Goal: Task Accomplishment & Management: Manage account settings

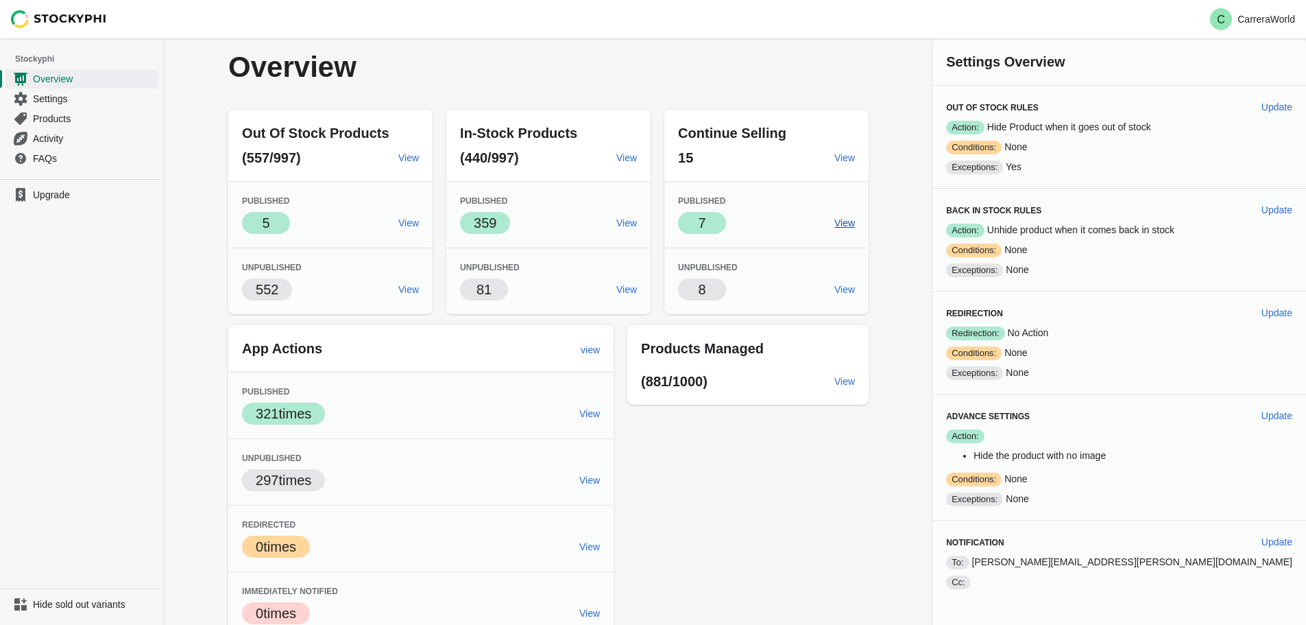
click at [855, 220] on span "View" at bounding box center [845, 222] width 21 height 11
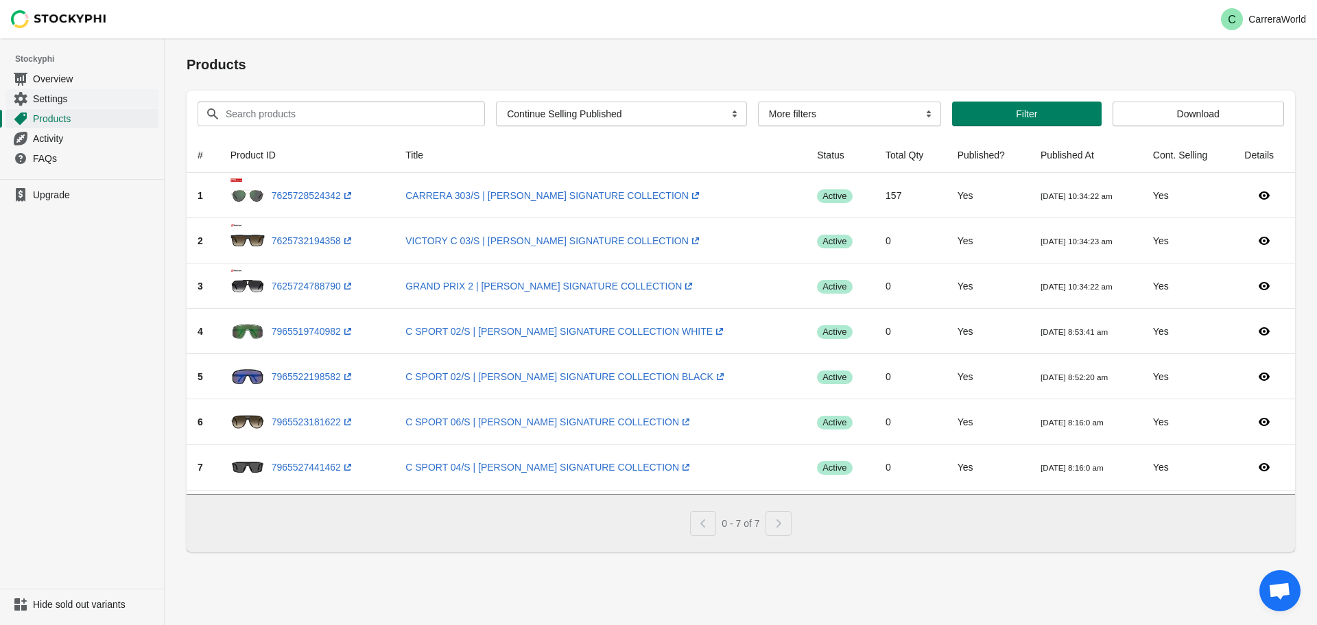
click at [49, 94] on span "Settings" at bounding box center [94, 99] width 123 height 14
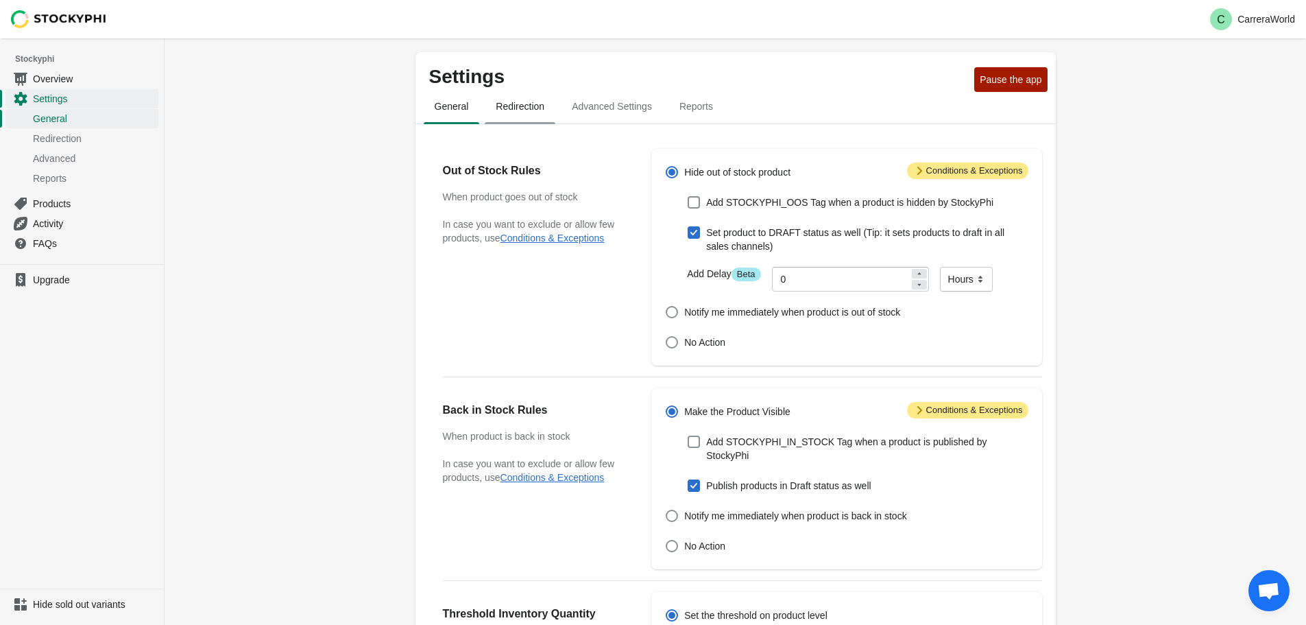
click at [524, 96] on span "Redirection" at bounding box center [520, 106] width 71 height 25
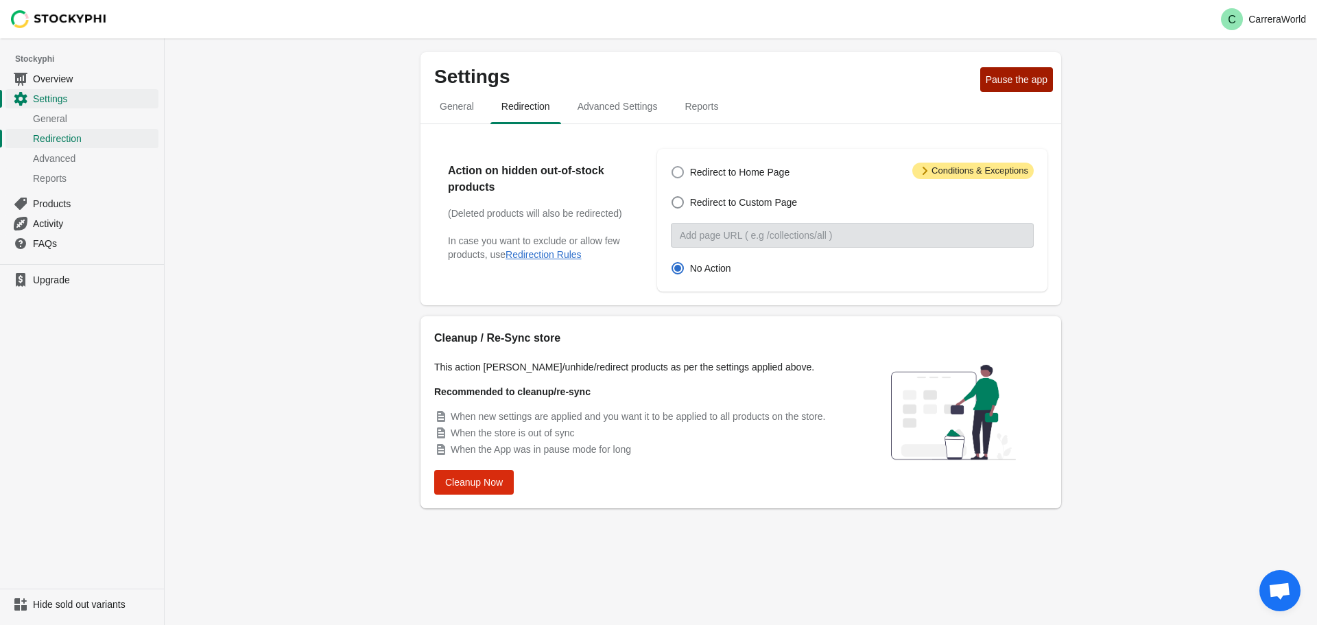
click at [682, 173] on span at bounding box center [677, 172] width 12 height 12
click at [672, 167] on input "Redirect to Home Page" at bounding box center [671, 166] width 1 height 1
radio input "true"
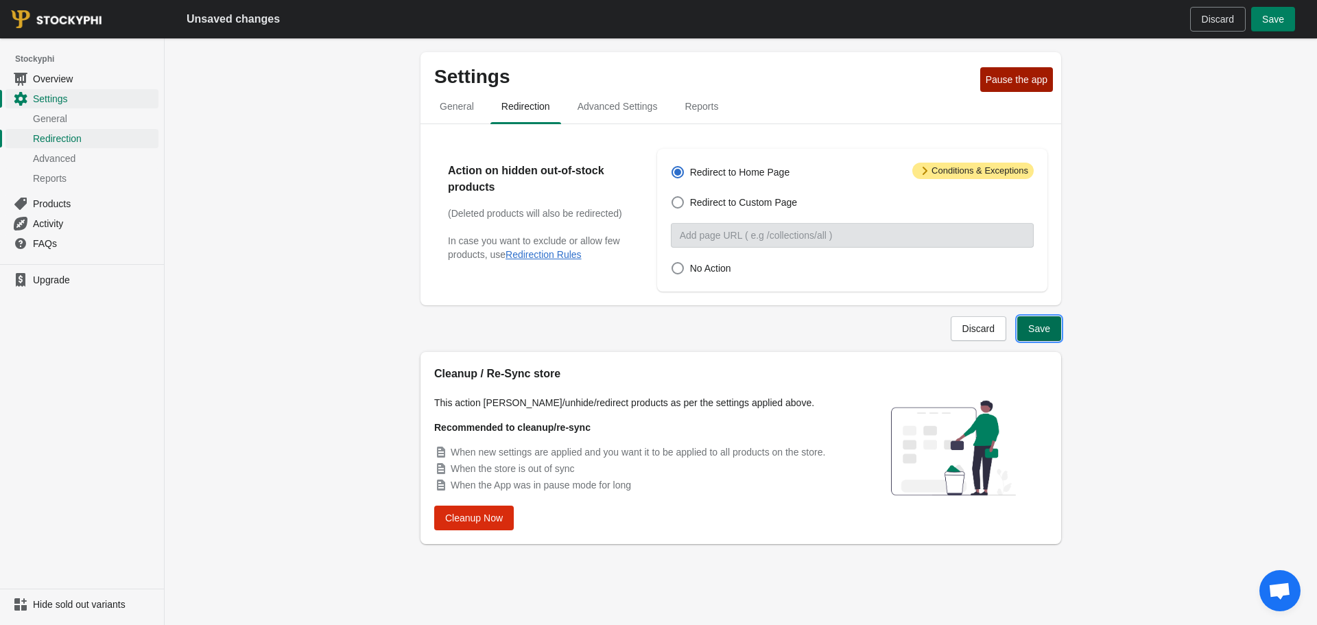
click at [1035, 331] on span "Save" at bounding box center [1039, 328] width 22 height 11
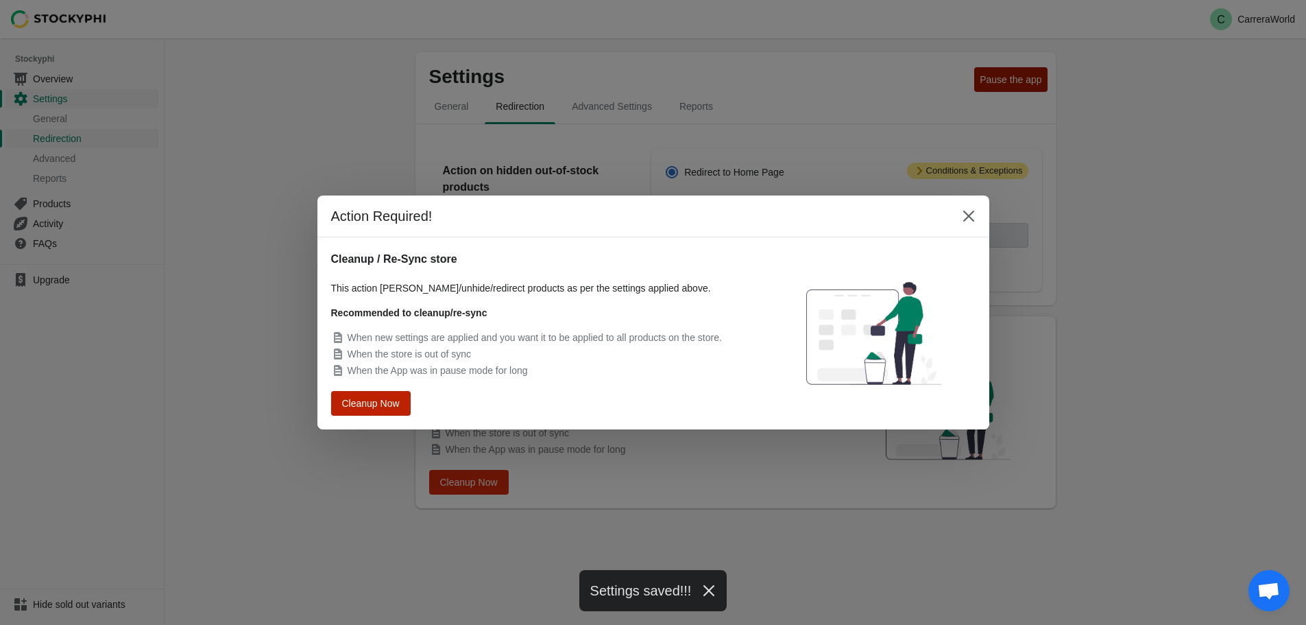
click at [378, 403] on span "Cleanup Now" at bounding box center [371, 403] width 52 height 10
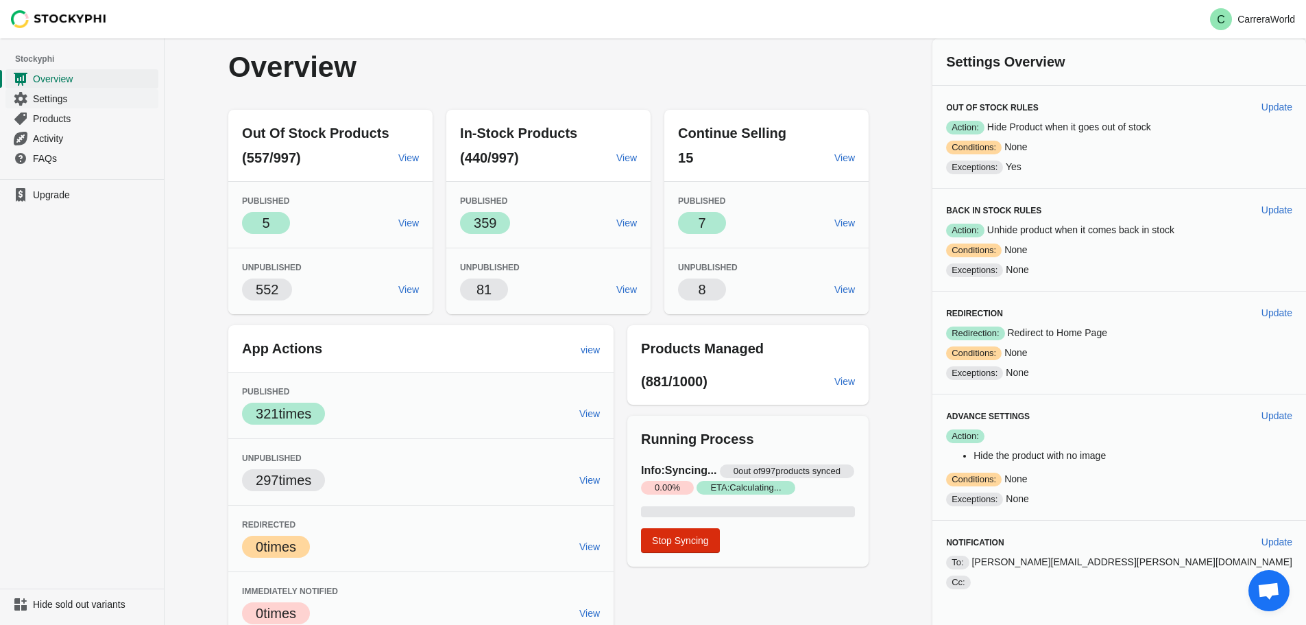
click at [59, 99] on span "Settings" at bounding box center [94, 99] width 123 height 14
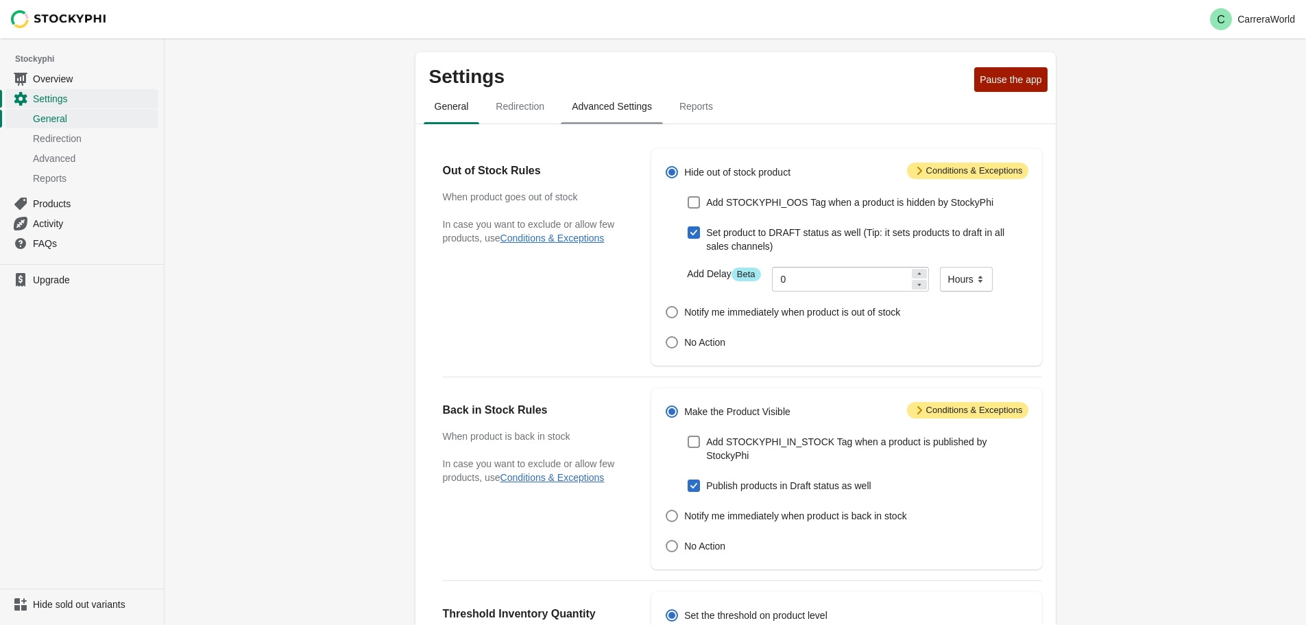
click at [615, 110] on span "Advanced Settings" at bounding box center [612, 106] width 102 height 25
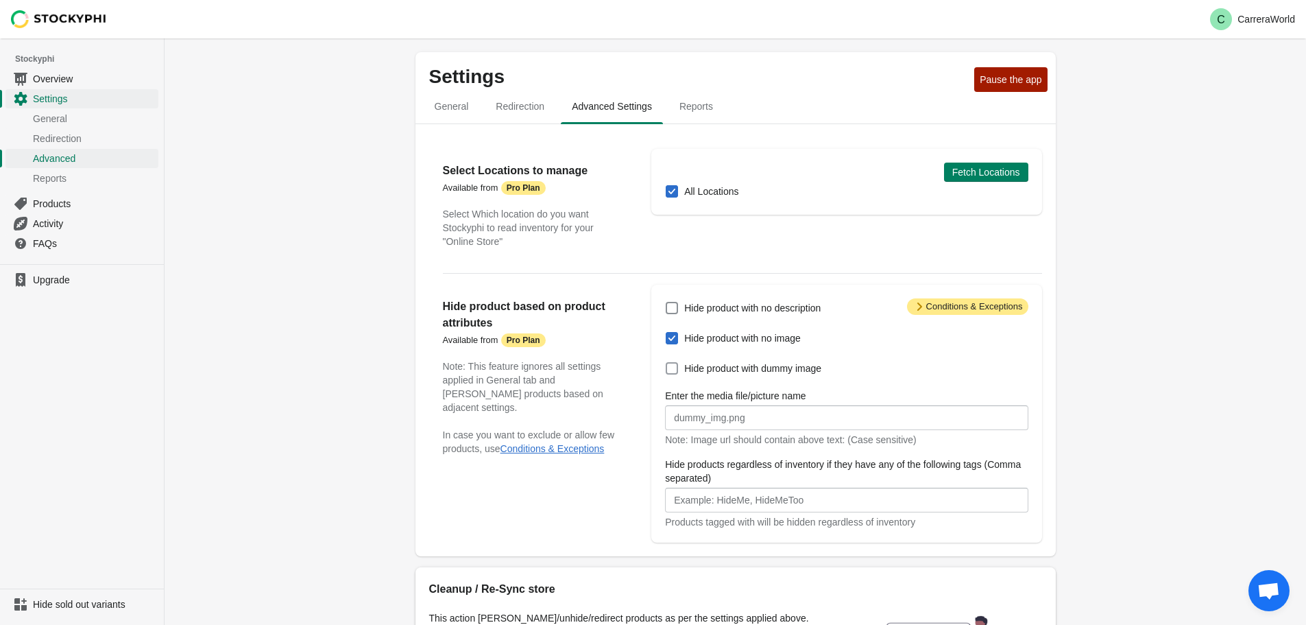
click at [730, 372] on span "Hide product with dummy image" at bounding box center [752, 368] width 137 height 14
click at [667, 363] on input "Hide product with dummy image" at bounding box center [666, 362] width 1 height 1
checkbox input "true"
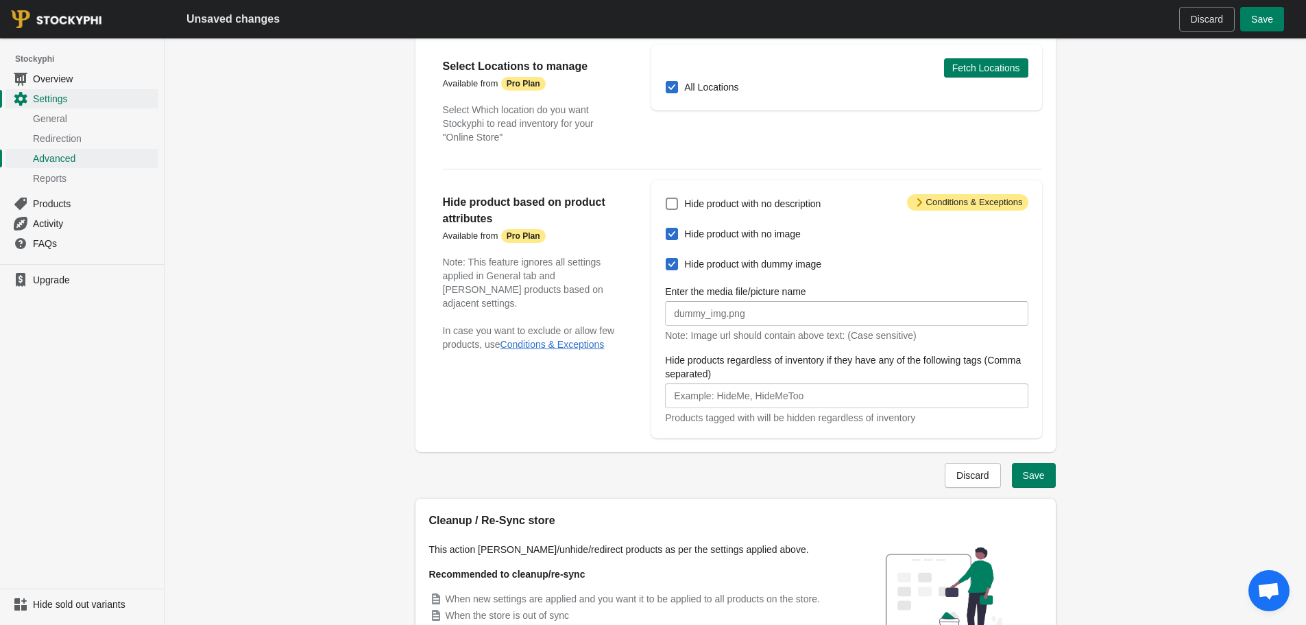
scroll to position [80, 0]
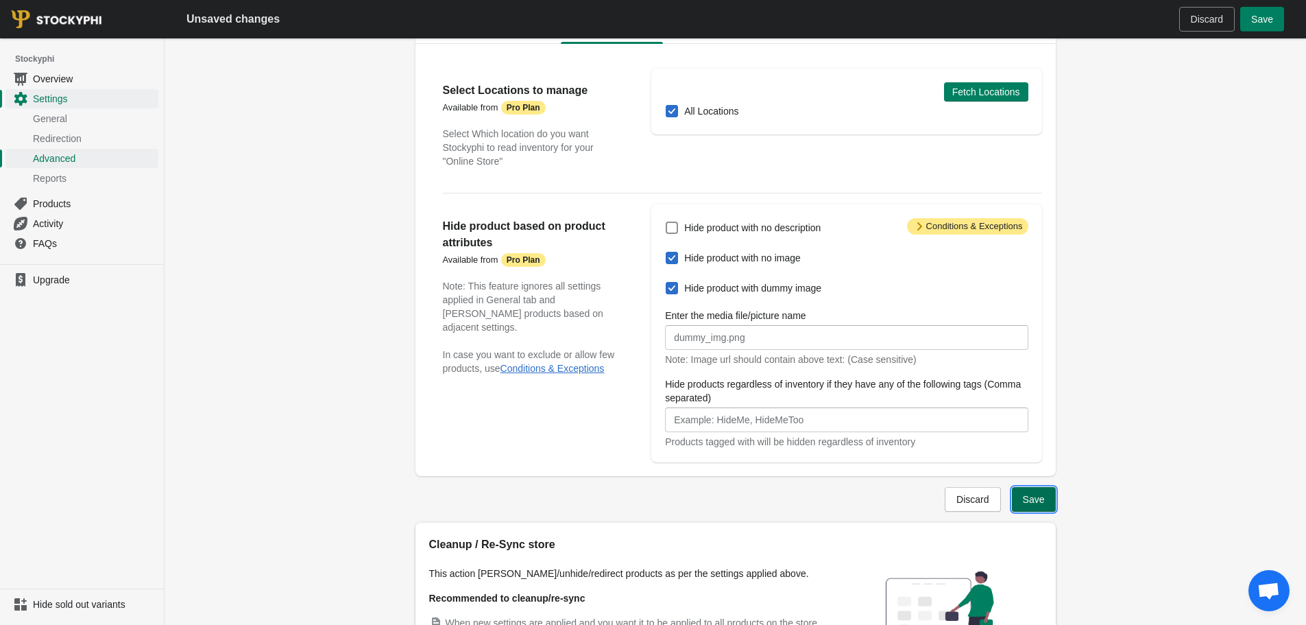
click at [1031, 505] on span "Save" at bounding box center [1034, 499] width 22 height 11
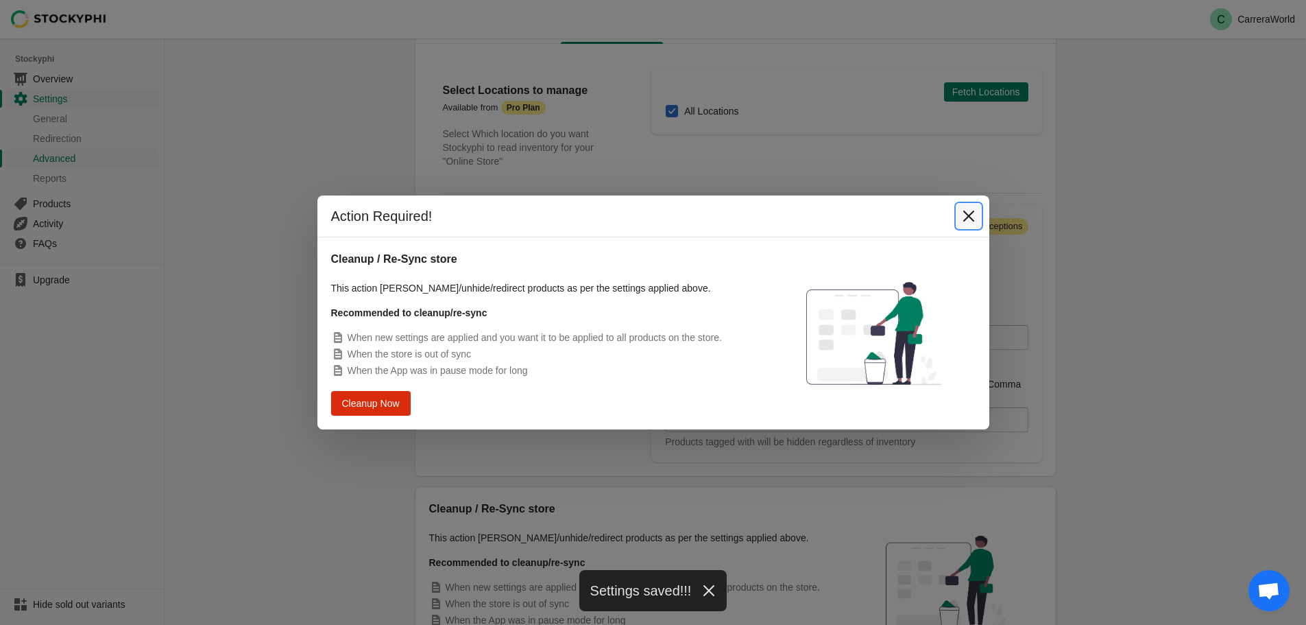
click at [966, 213] on icon "Close" at bounding box center [969, 216] width 14 height 14
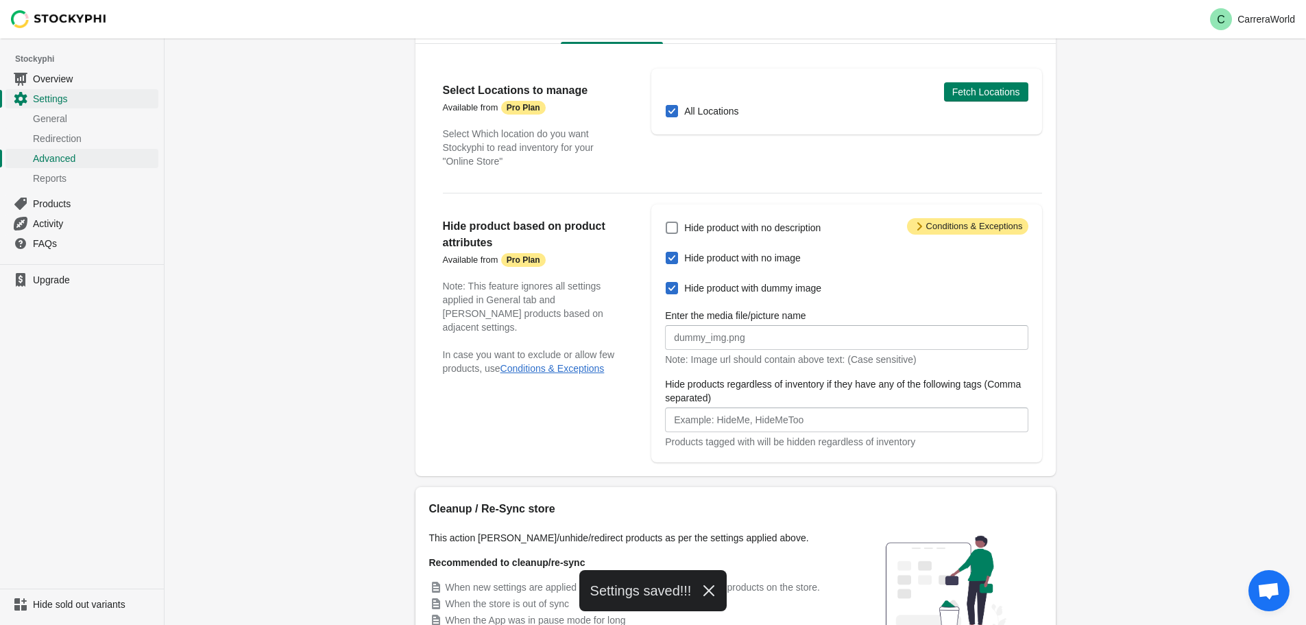
click at [1245, 202] on div "Settings Pause the app General Redirection Advanced Settings Reports General Re…" at bounding box center [736, 341] width 1142 height 767
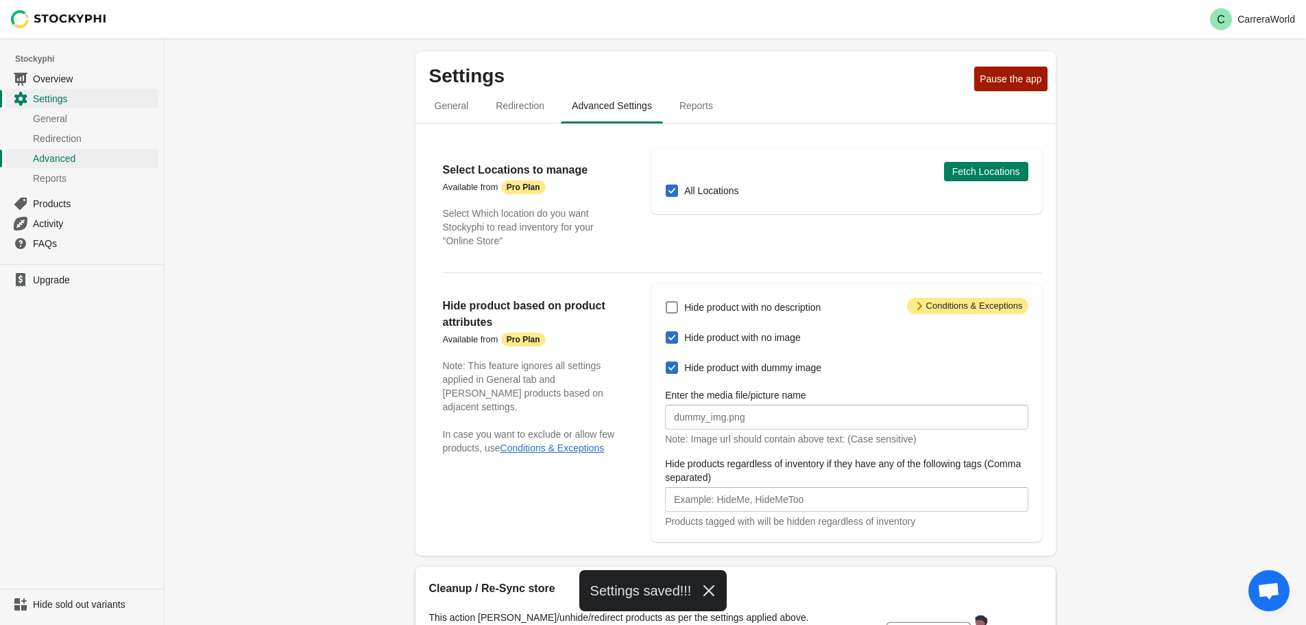
scroll to position [0, 0]
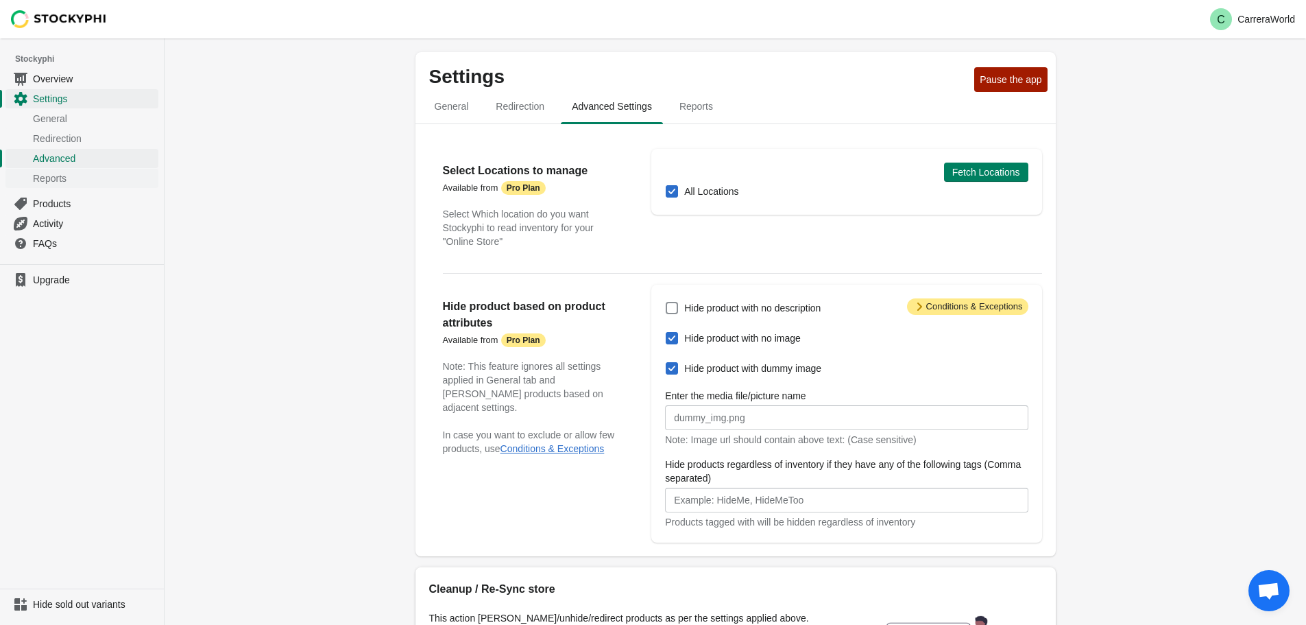
click at [64, 174] on span "Reports" at bounding box center [94, 178] width 123 height 14
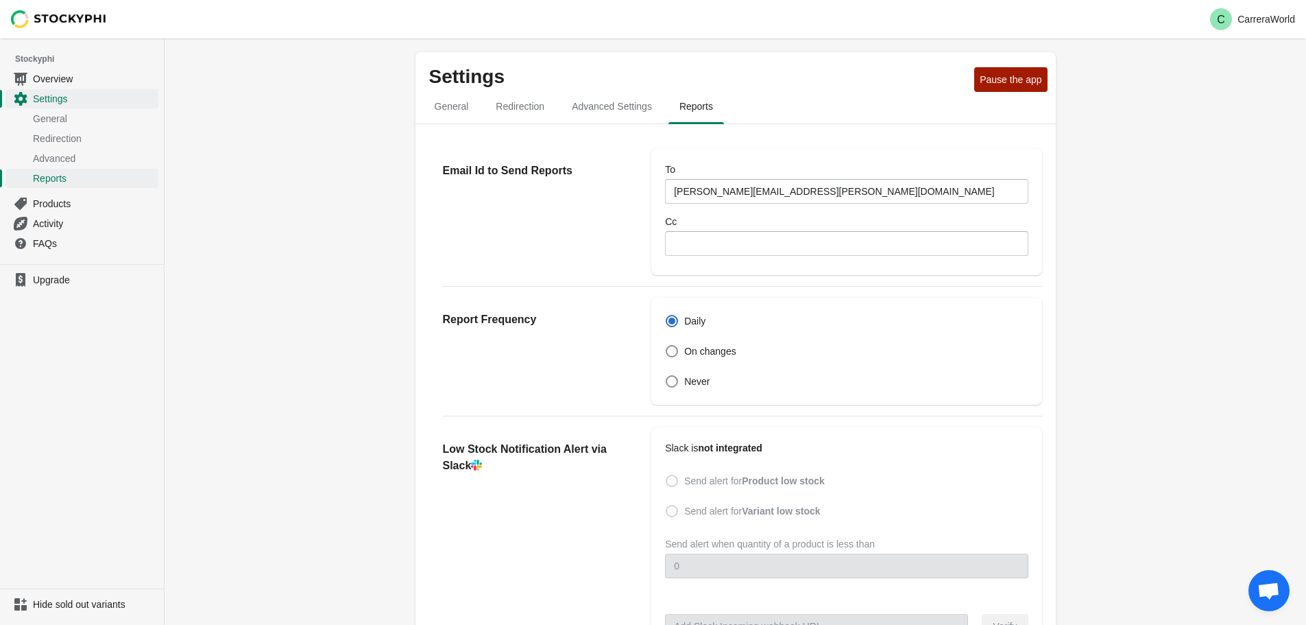
click at [61, 202] on span "Products" at bounding box center [94, 204] width 123 height 14
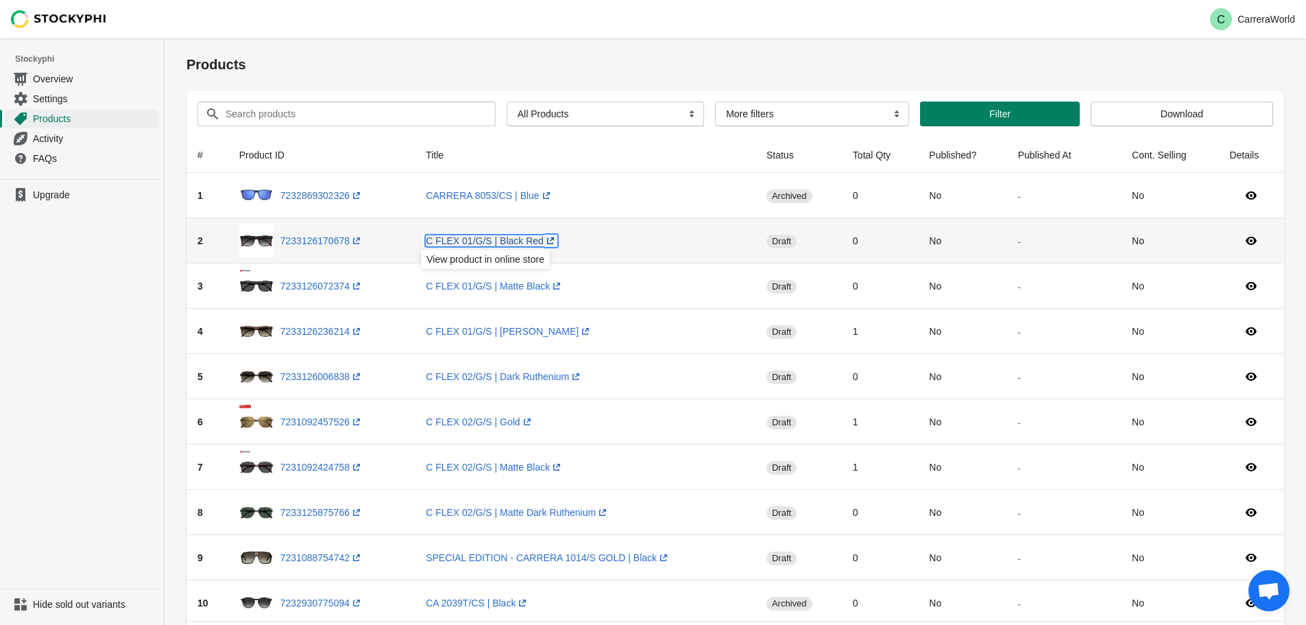
click at [509, 243] on link "C FLEX 01/G/S | Black Red (opens a new window)" at bounding box center [492, 240] width 132 height 11
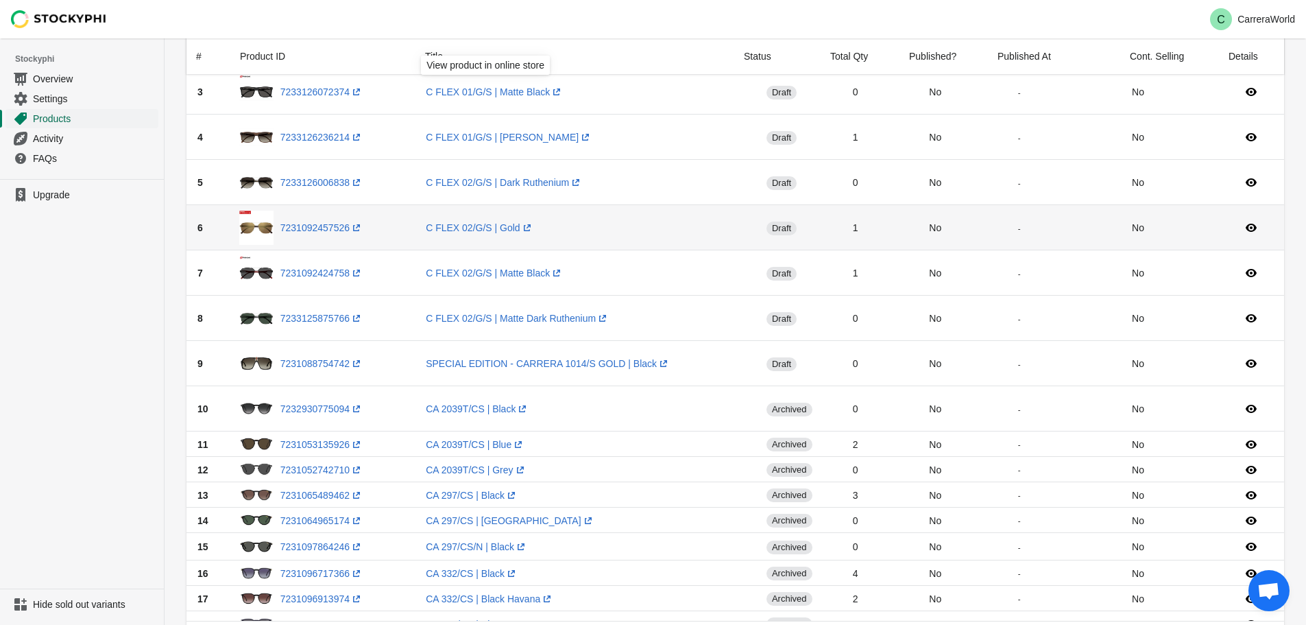
scroll to position [137, 0]
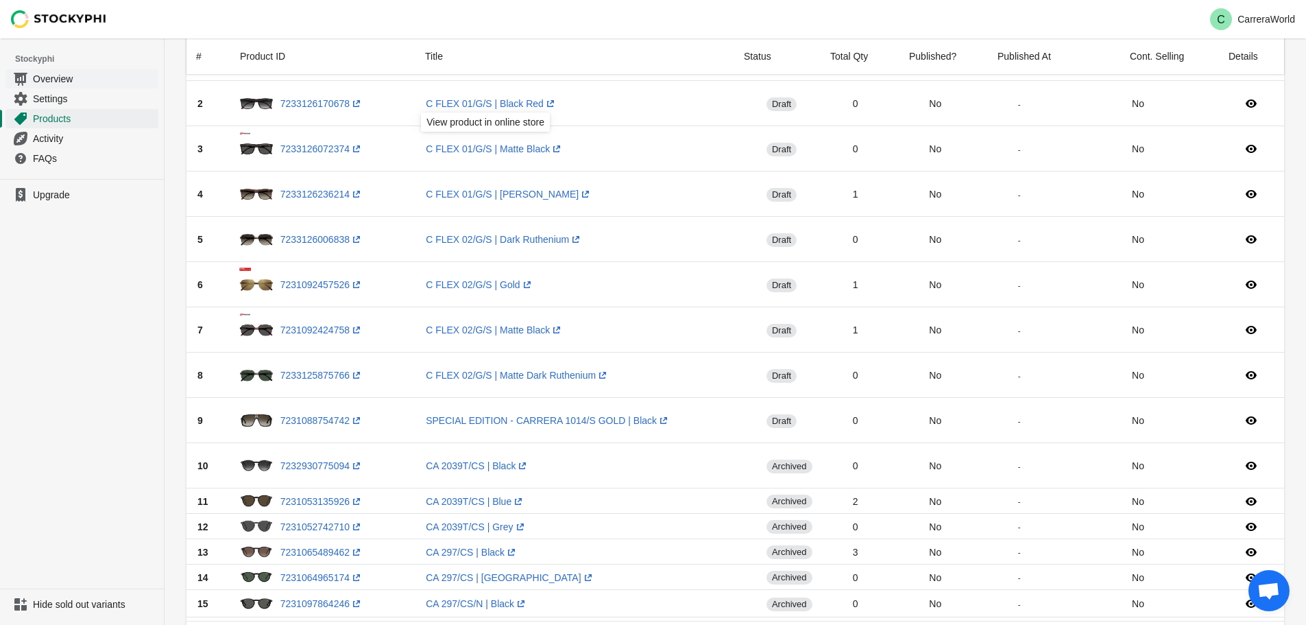
click at [62, 78] on span "Overview" at bounding box center [94, 79] width 123 height 14
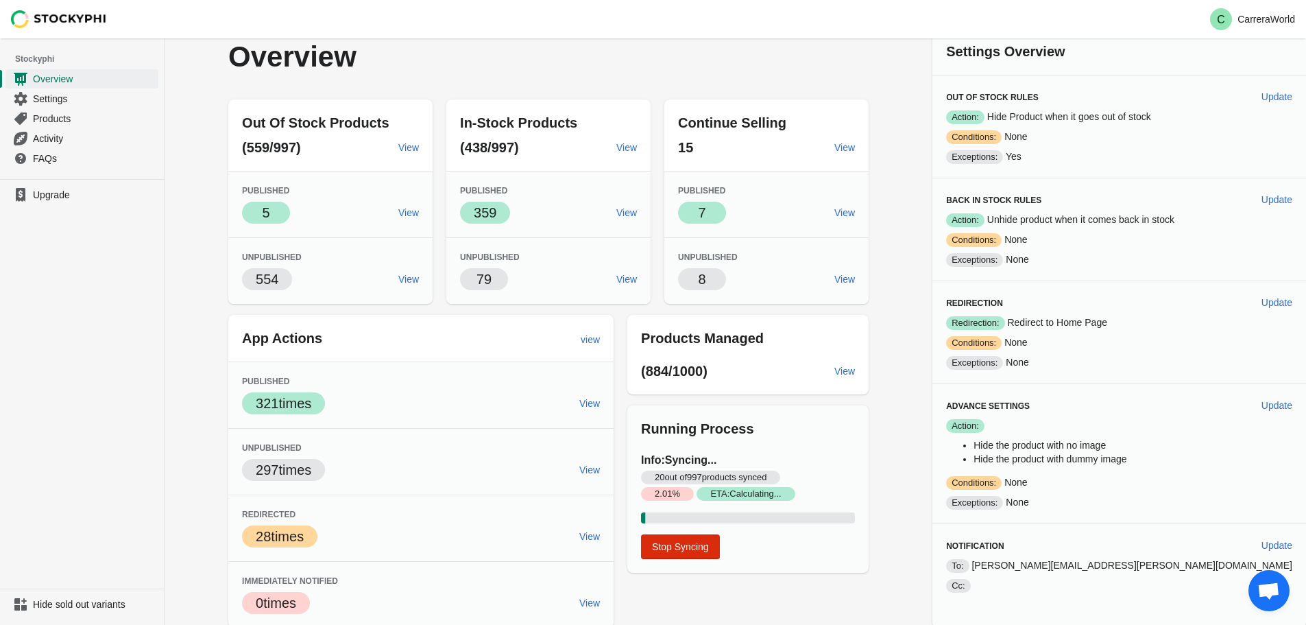
scroll to position [13, 0]
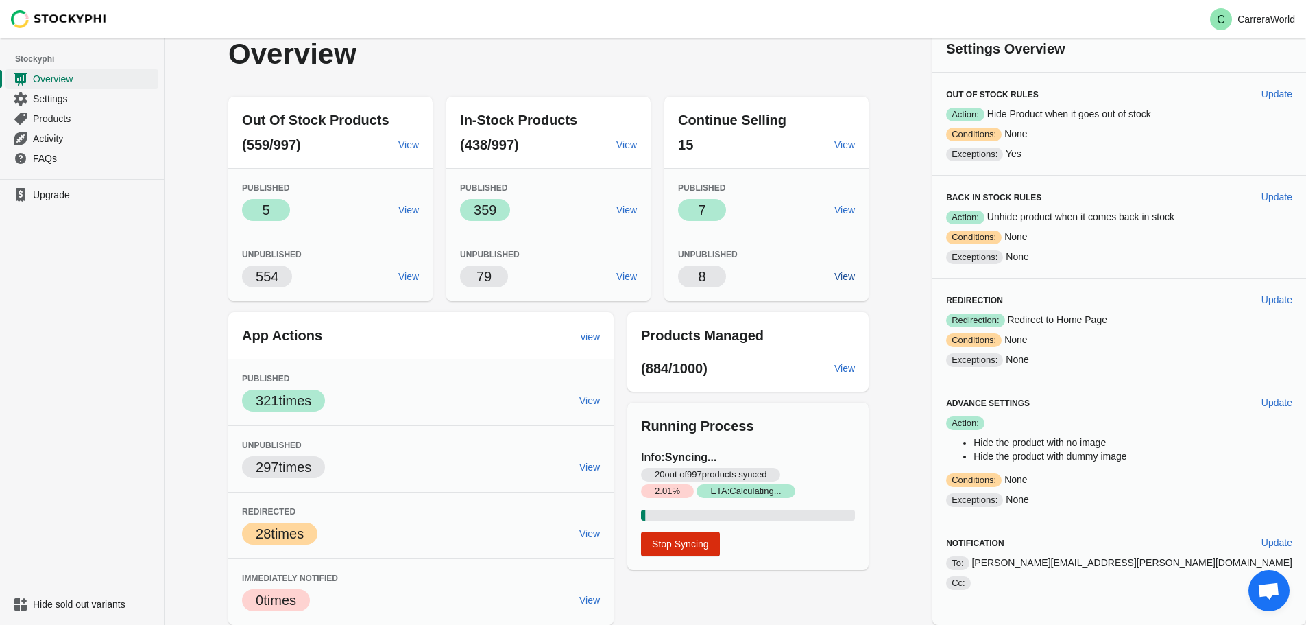
click at [855, 274] on span "View" at bounding box center [845, 276] width 21 height 11
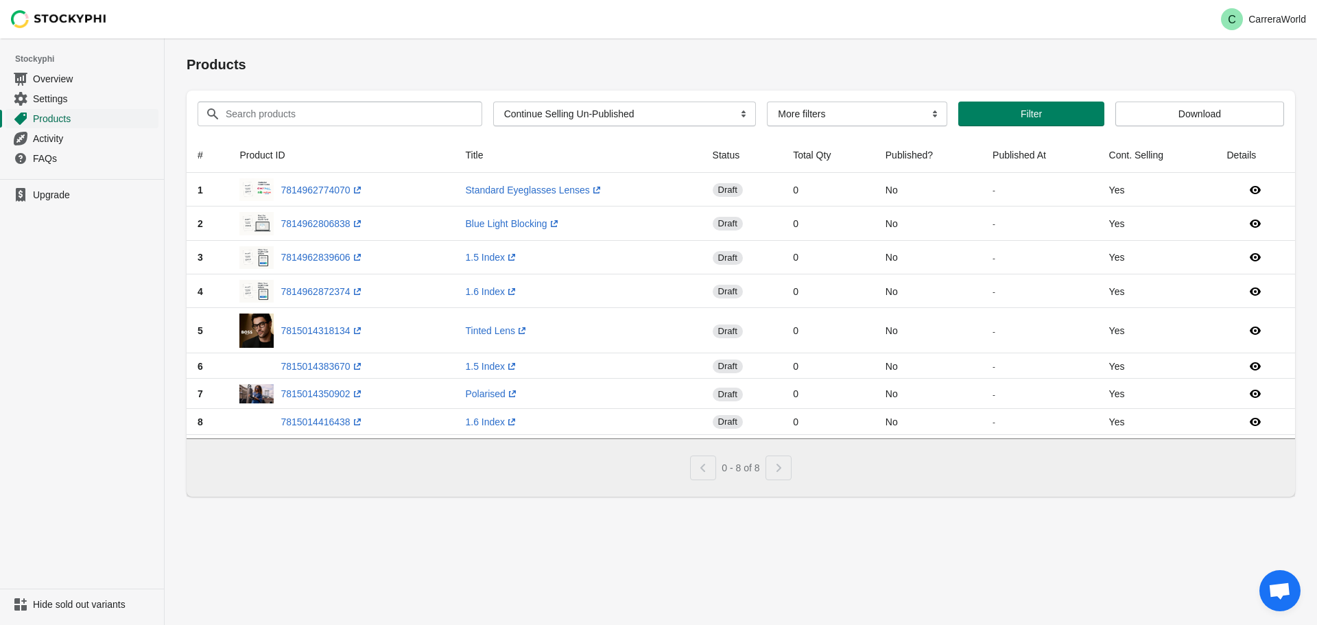
click at [35, 119] on span "Products" at bounding box center [94, 119] width 123 height 14
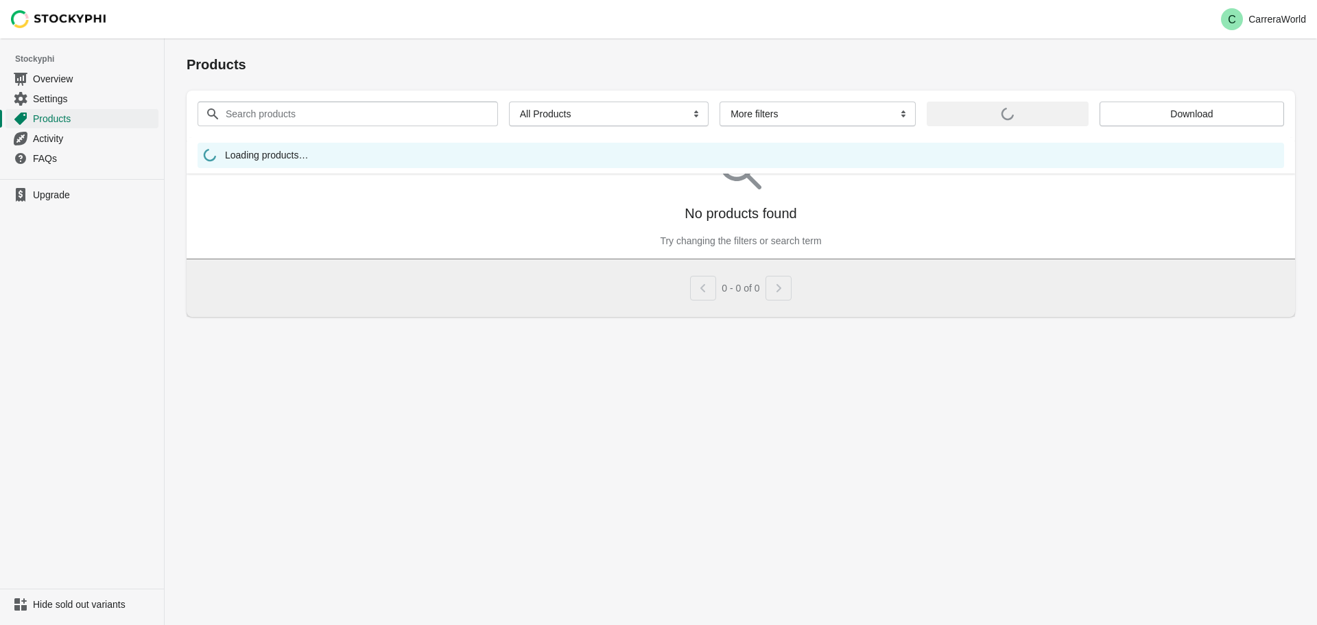
click at [58, 73] on span "Overview" at bounding box center [94, 79] width 123 height 14
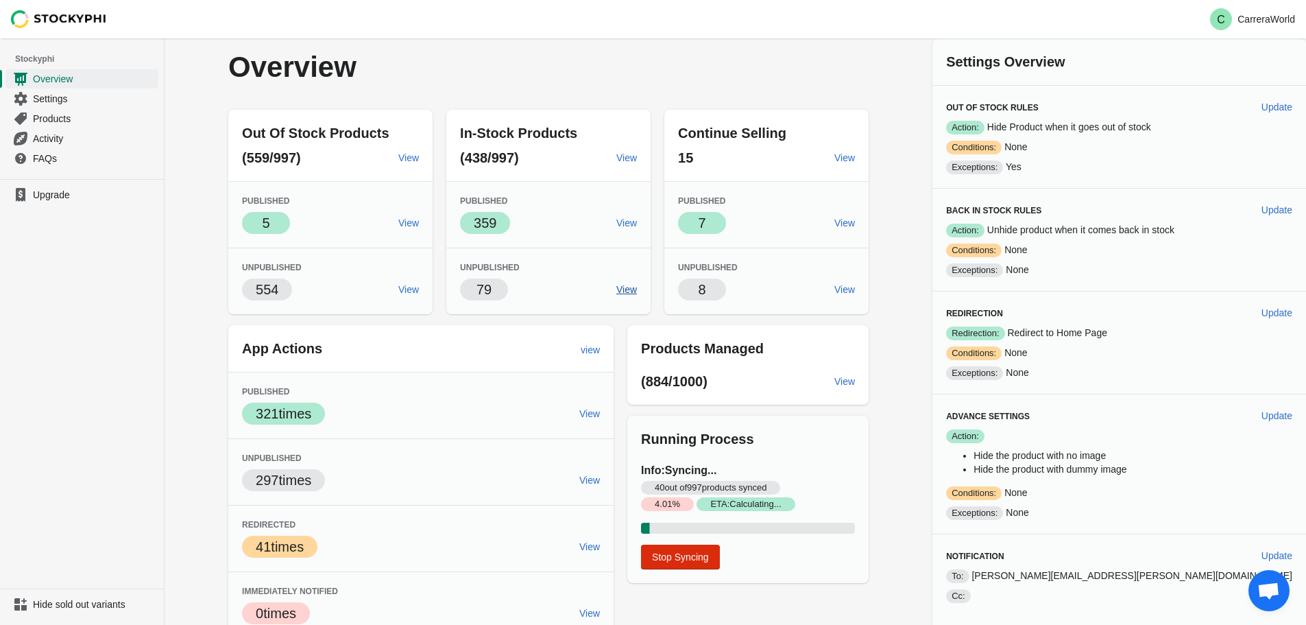
click at [643, 289] on link "View" at bounding box center [627, 289] width 32 height 25
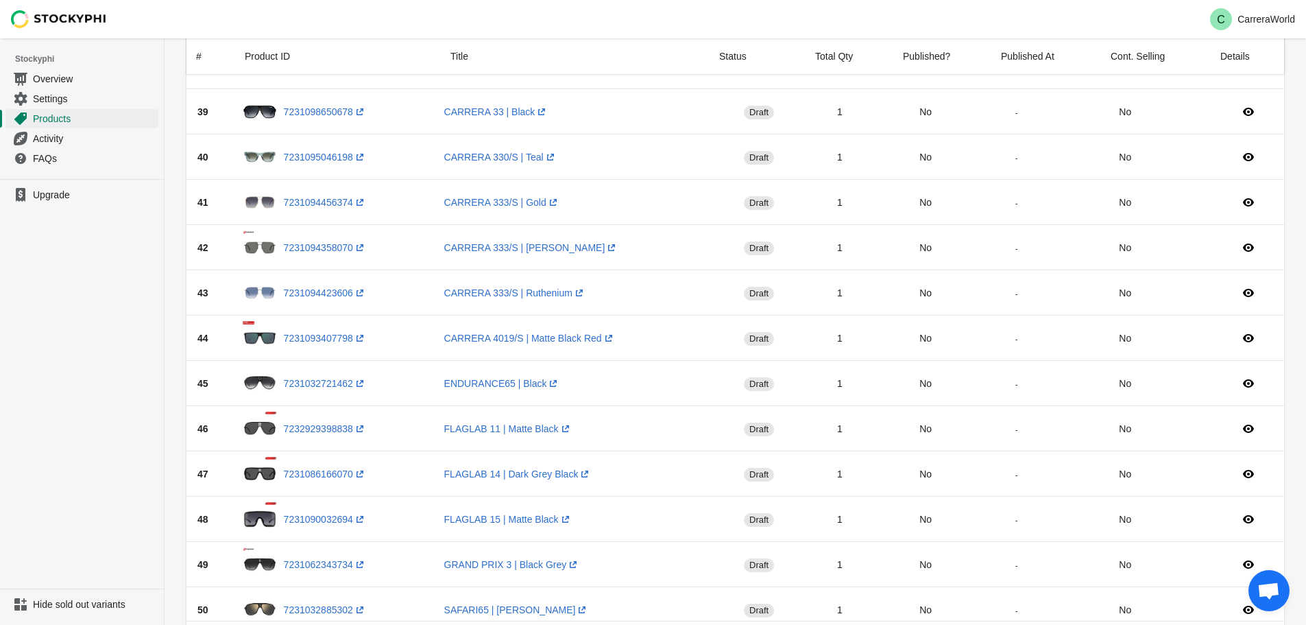
scroll to position [1706, 0]
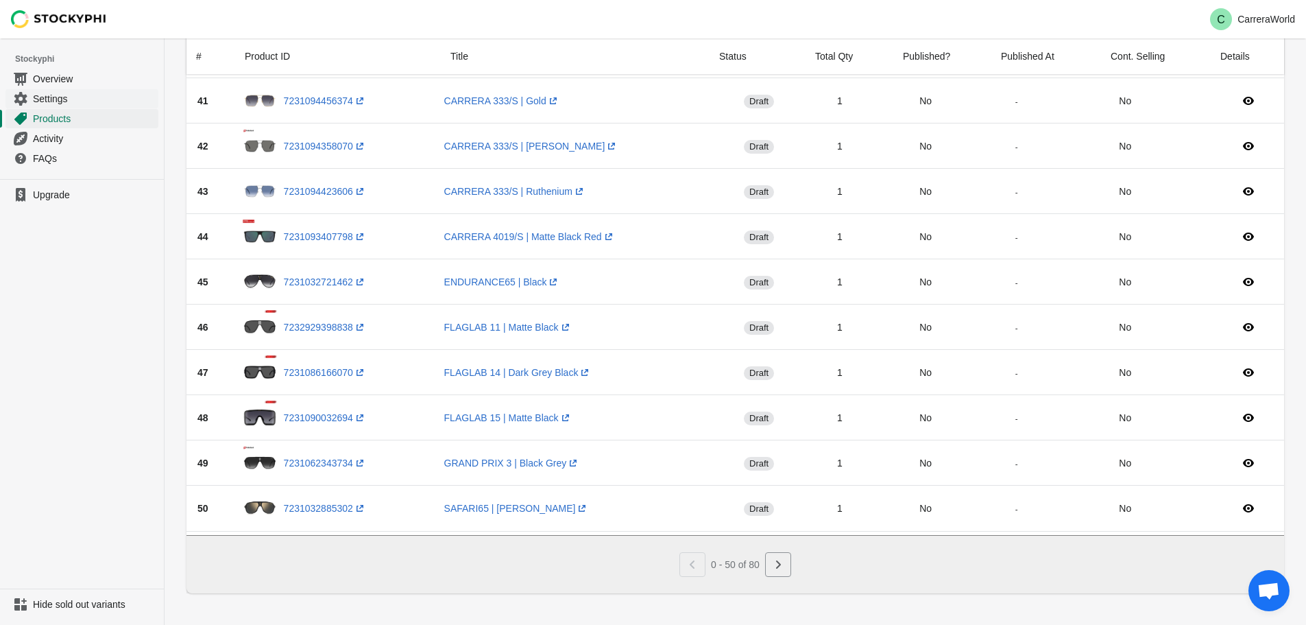
click at [61, 95] on span "Settings" at bounding box center [94, 99] width 123 height 14
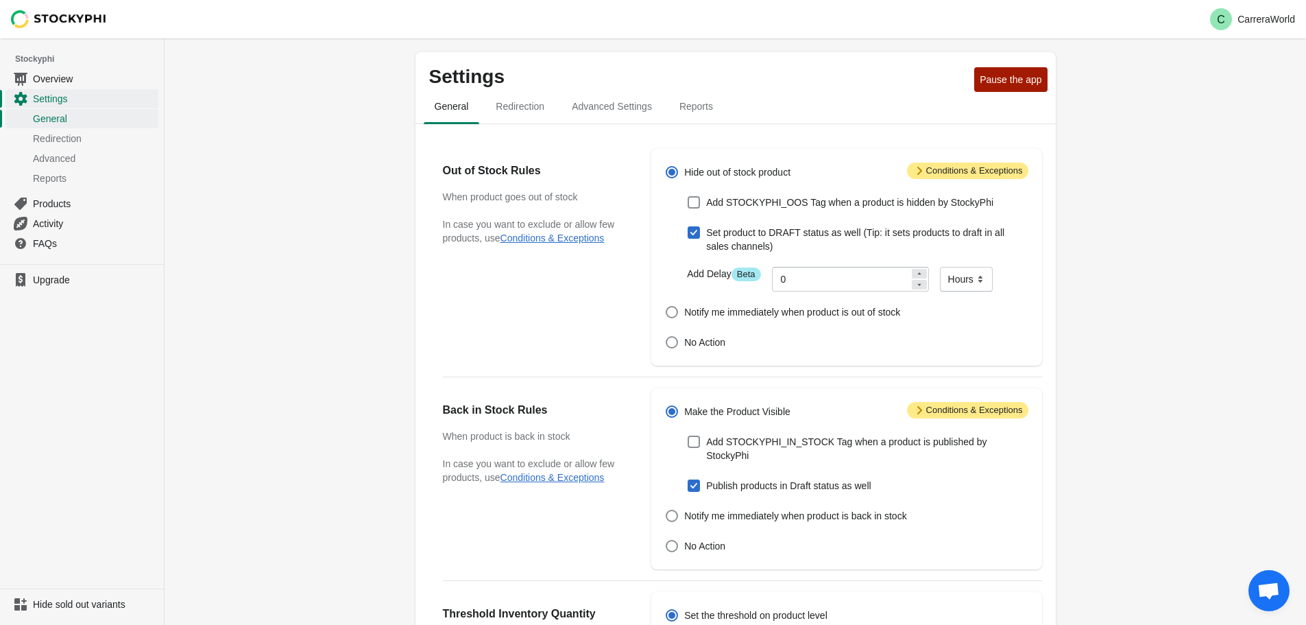
scroll to position [376, 0]
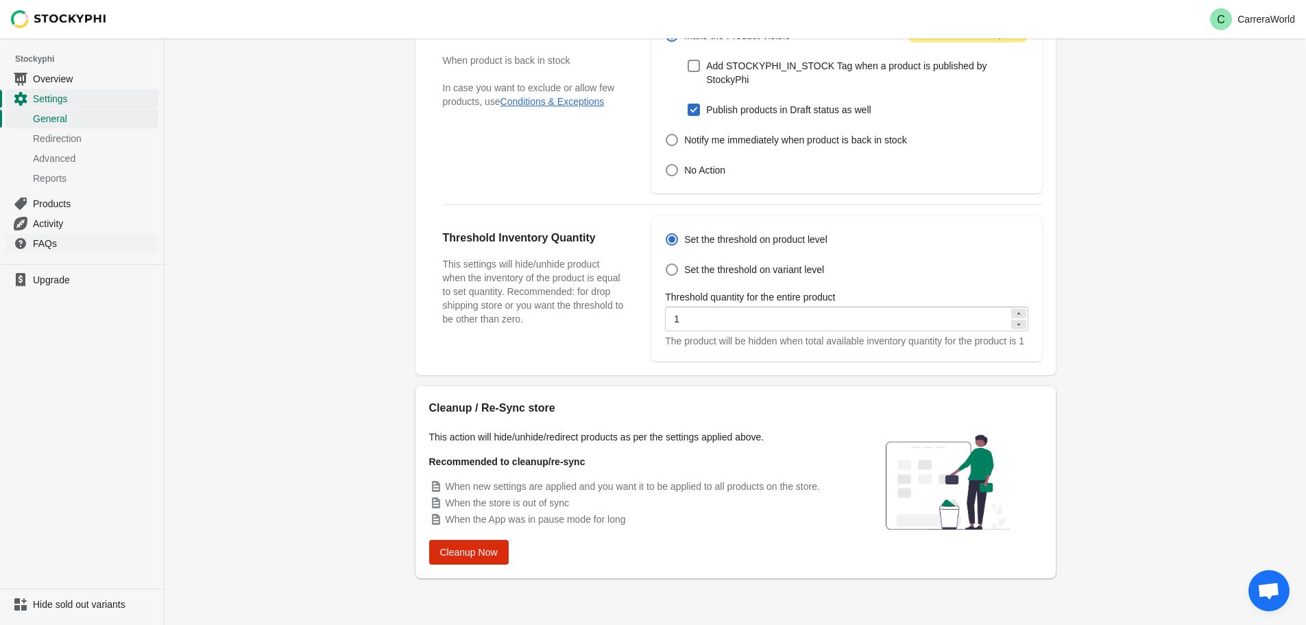
click at [45, 238] on span "FAQs" at bounding box center [94, 244] width 123 height 14
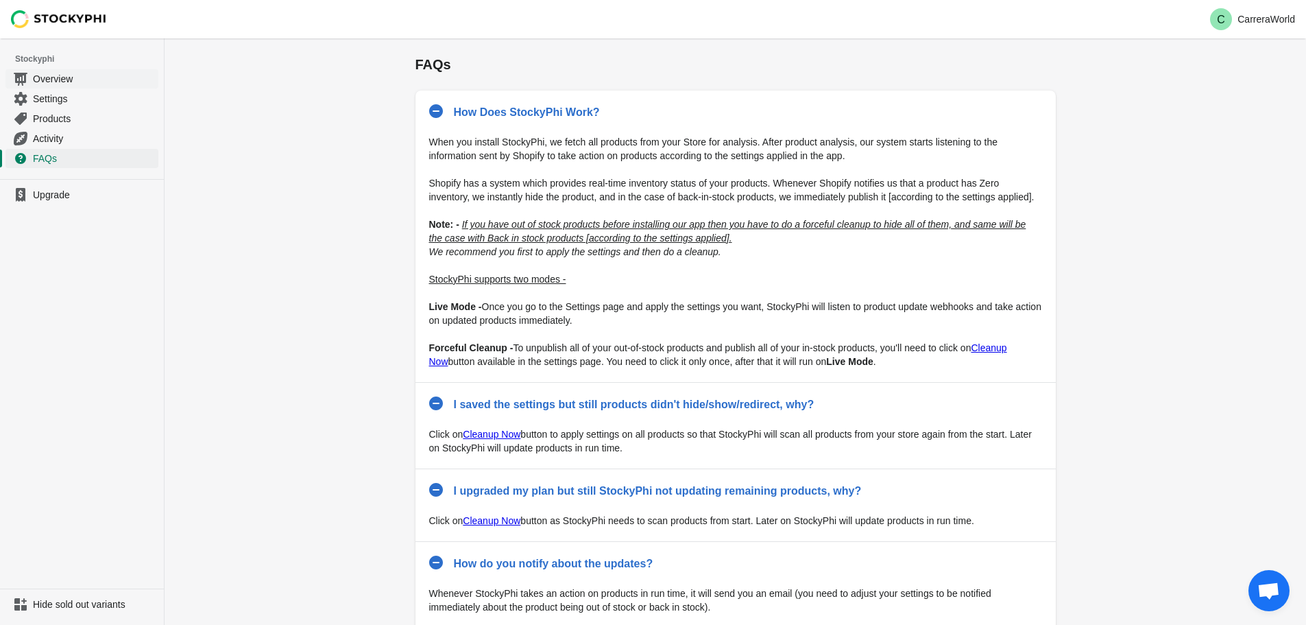
click at [40, 77] on span "Overview" at bounding box center [94, 79] width 123 height 14
